Goal: Task Accomplishment & Management: Manage account settings

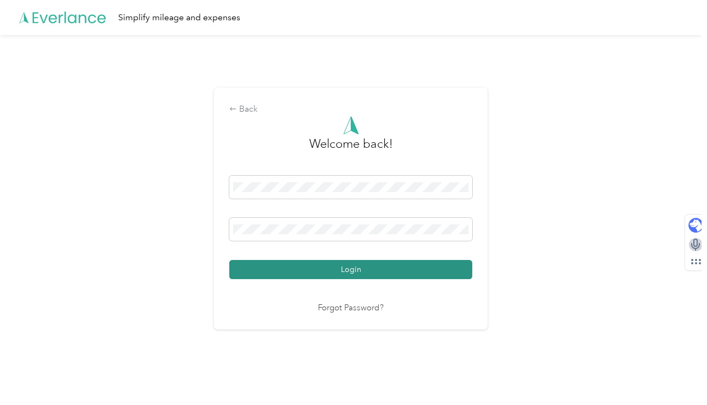
click at [386, 270] on button "Login" at bounding box center [350, 269] width 243 height 19
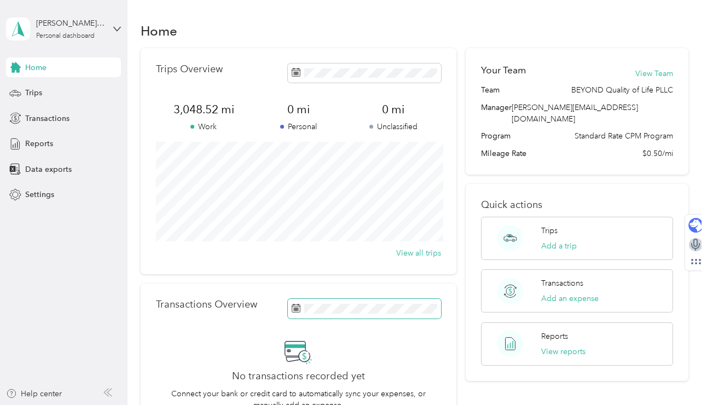
click at [364, 314] on span at bounding box center [364, 308] width 153 height 19
click at [44, 92] on div "Trips" at bounding box center [63, 93] width 115 height 20
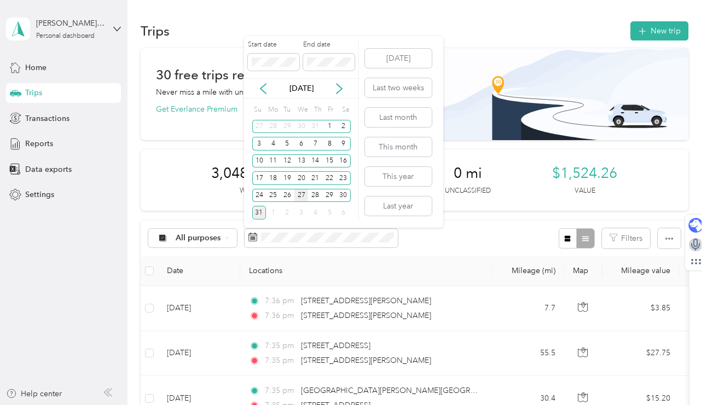
click at [300, 197] on div "27" at bounding box center [301, 196] width 14 height 14
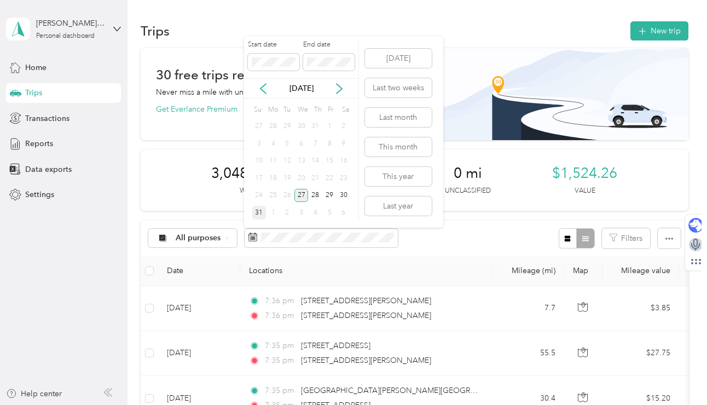
click at [300, 197] on div "27" at bounding box center [301, 196] width 14 height 14
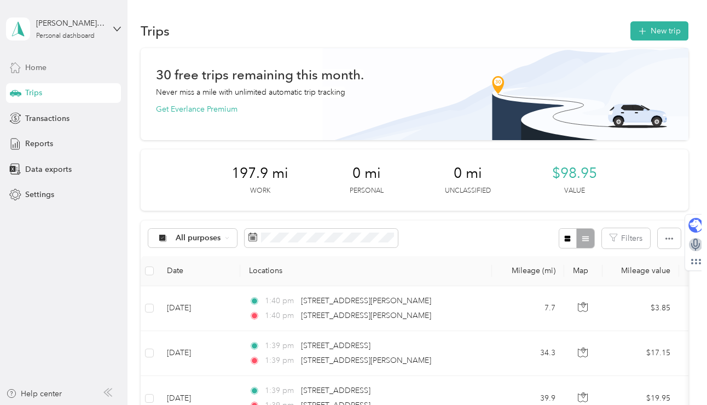
click at [66, 68] on div "Home" at bounding box center [63, 67] width 115 height 20
